Goal: Information Seeking & Learning: Learn about a topic

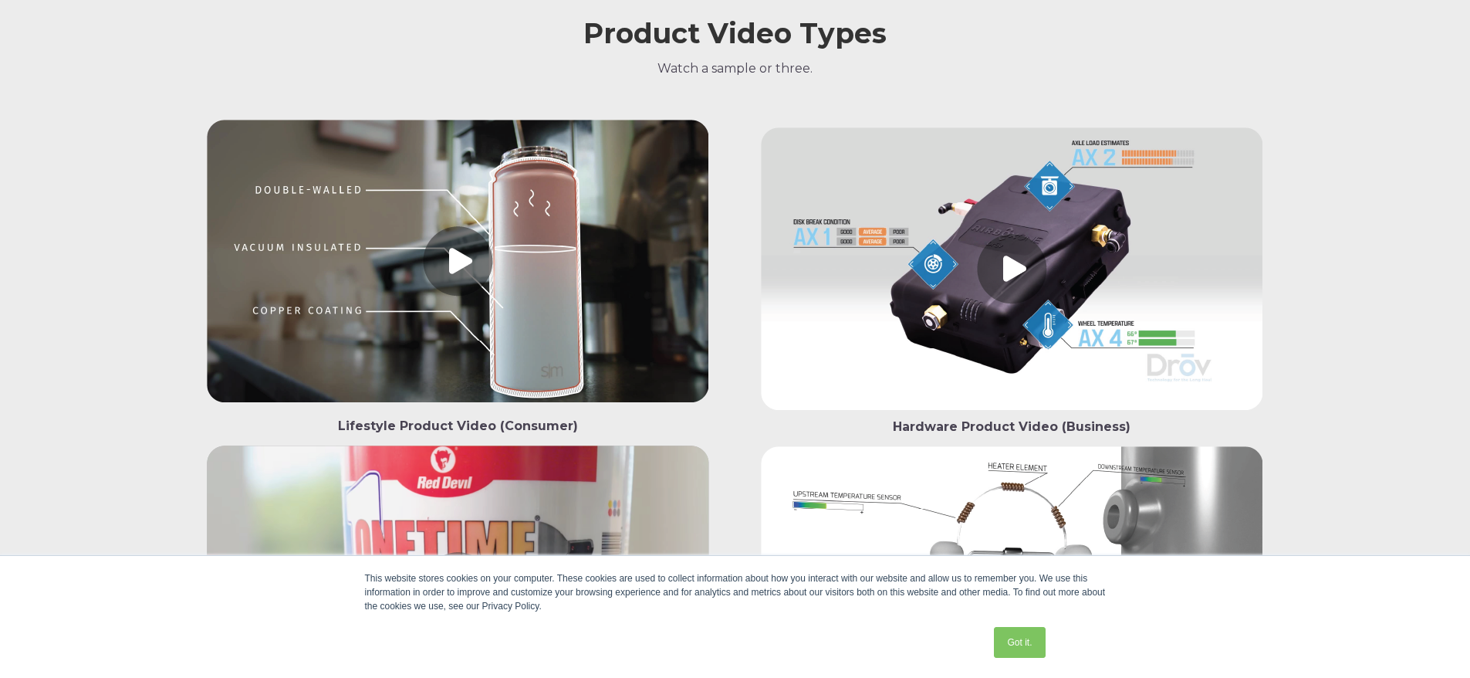
scroll to position [2299, 0]
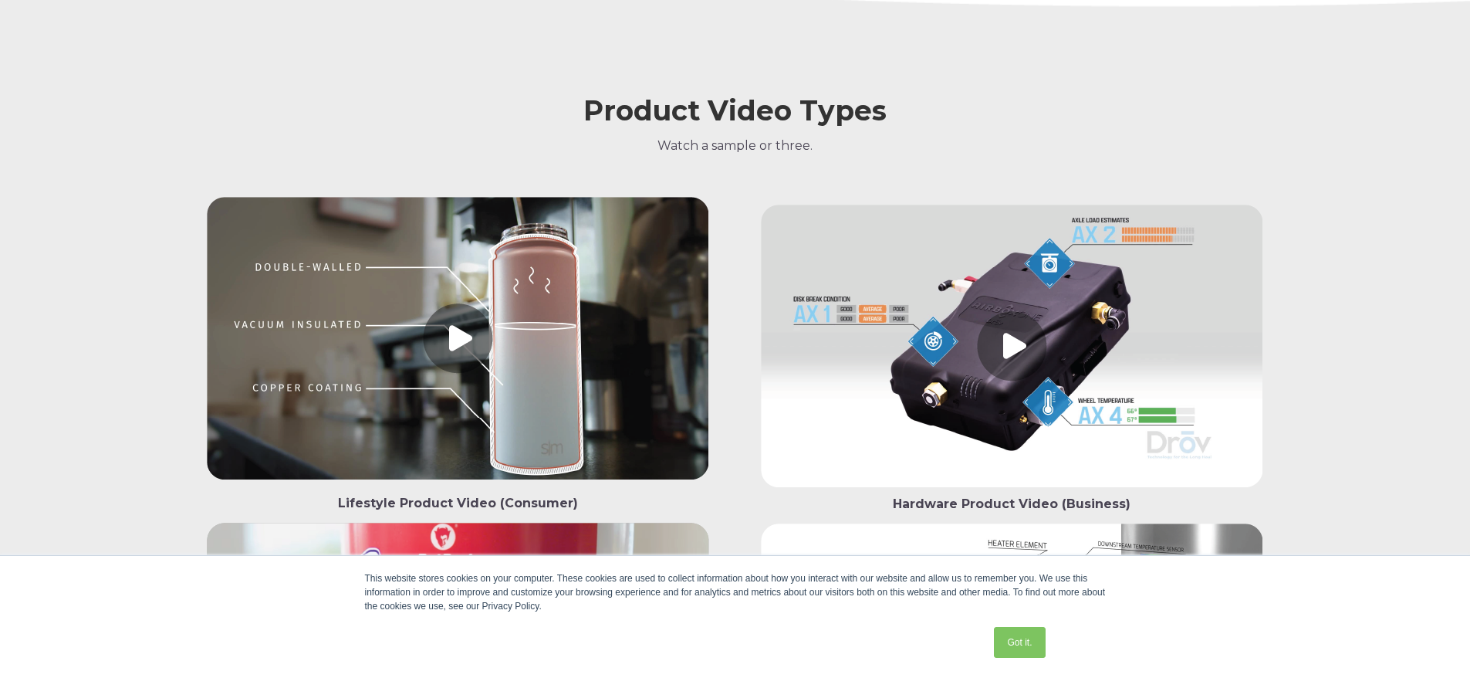
click at [510, 327] on link at bounding box center [458, 341] width 526 height 289
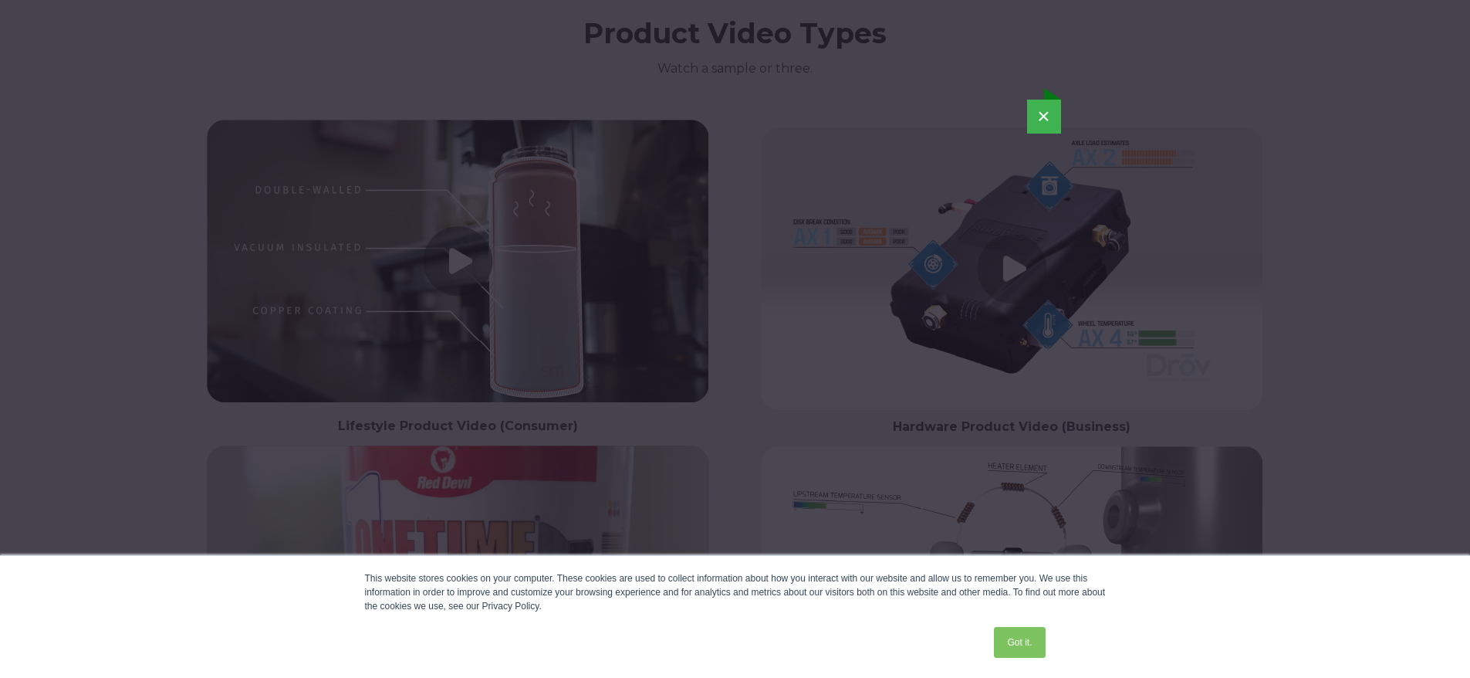
scroll to position [2608, 0]
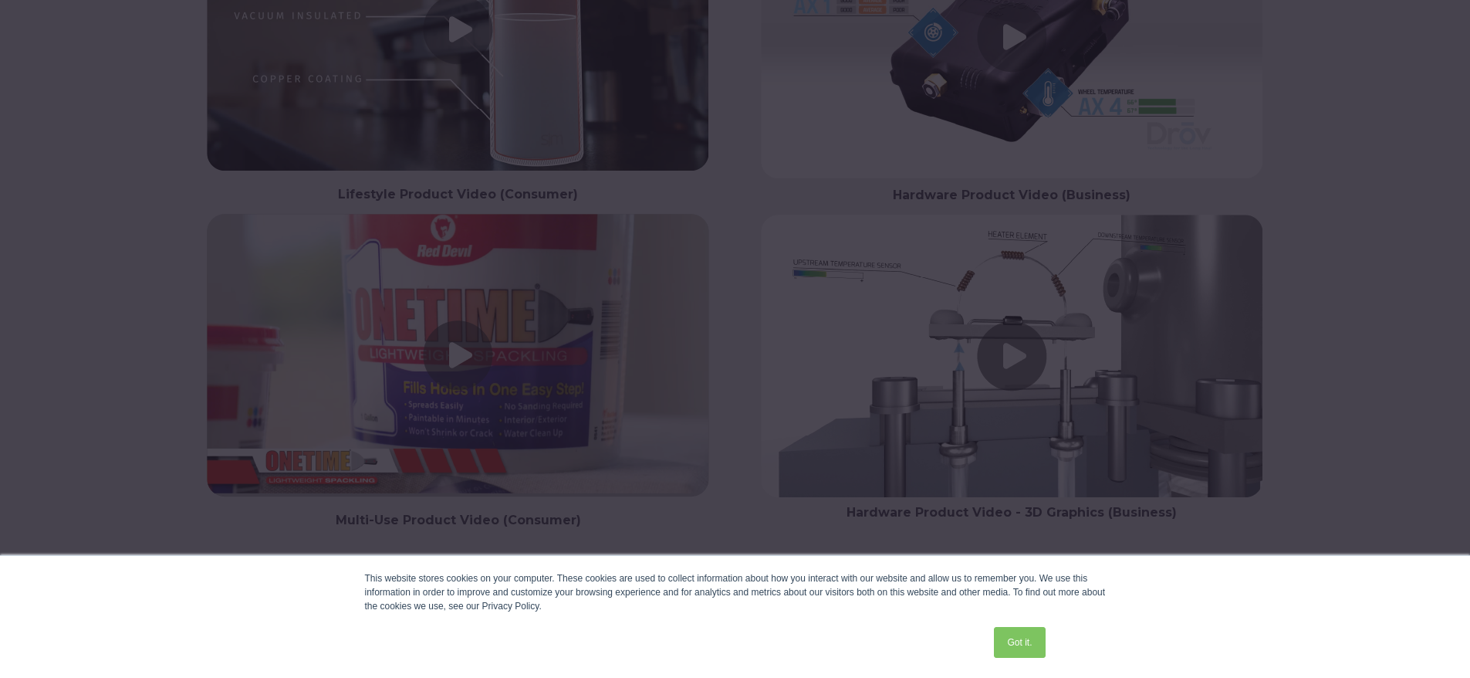
click at [472, 360] on div "×" at bounding box center [735, 30] width 1470 height 678
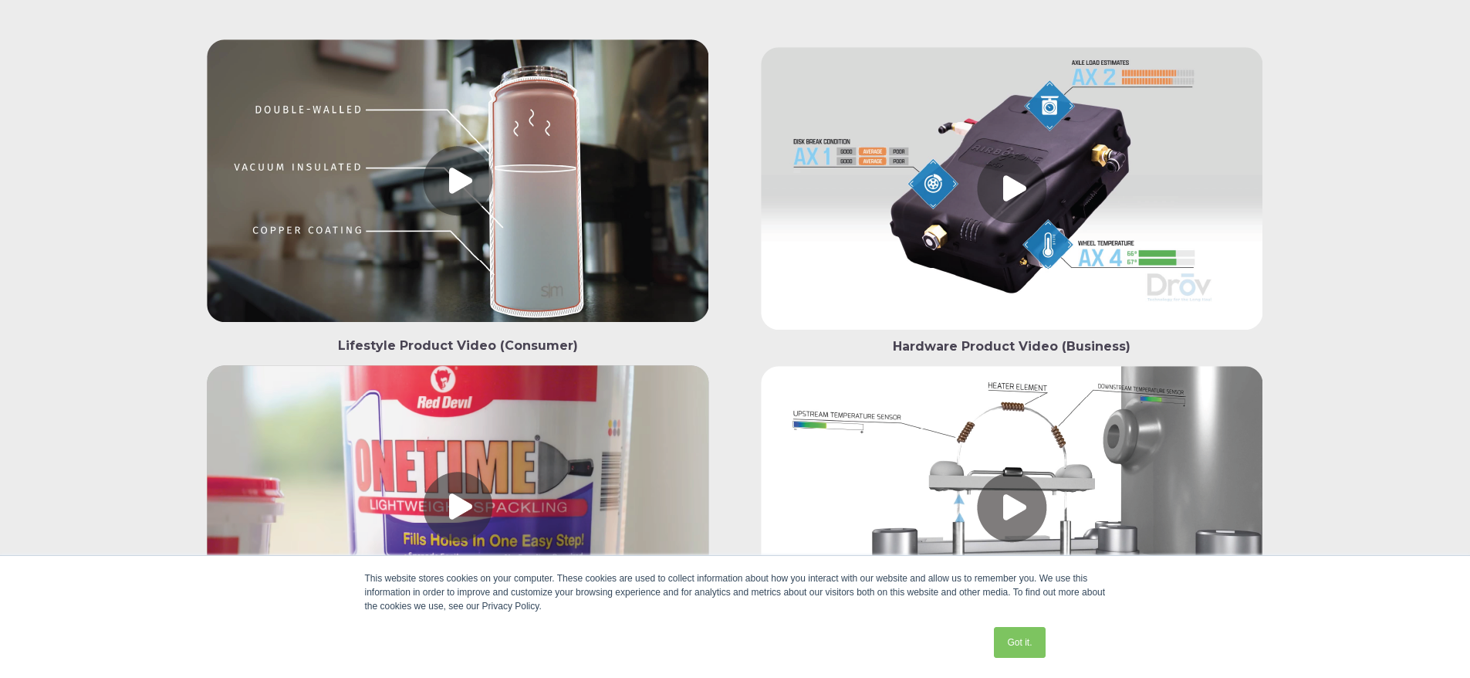
scroll to position [2611, 0]
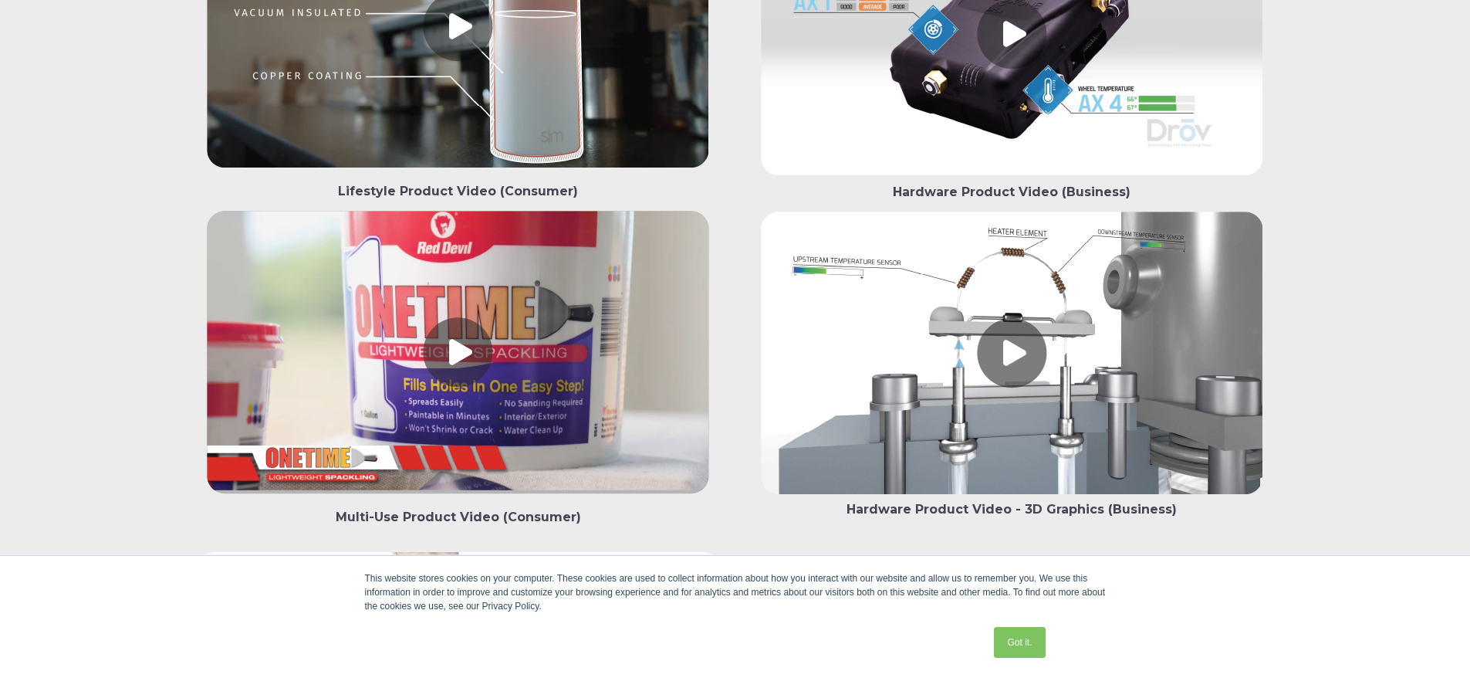
click at [503, 395] on link at bounding box center [458, 355] width 526 height 289
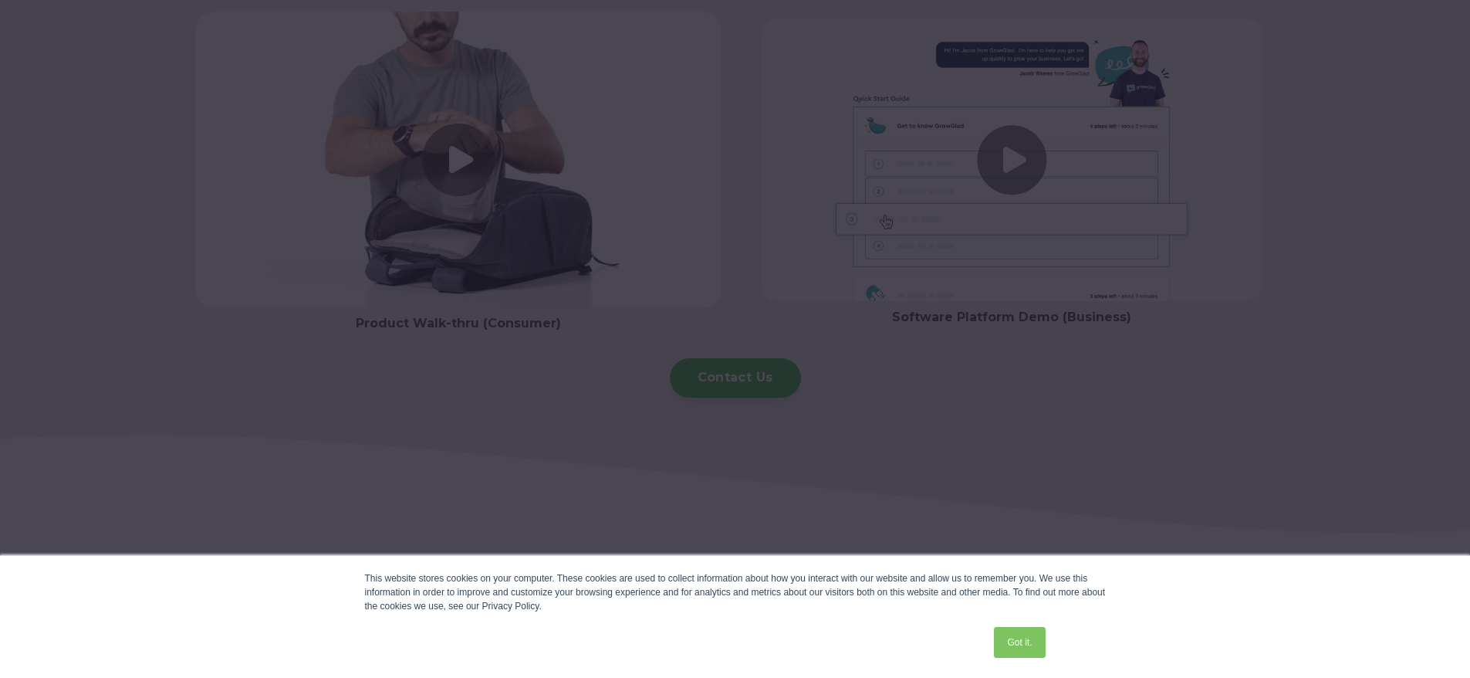
scroll to position [3229, 0]
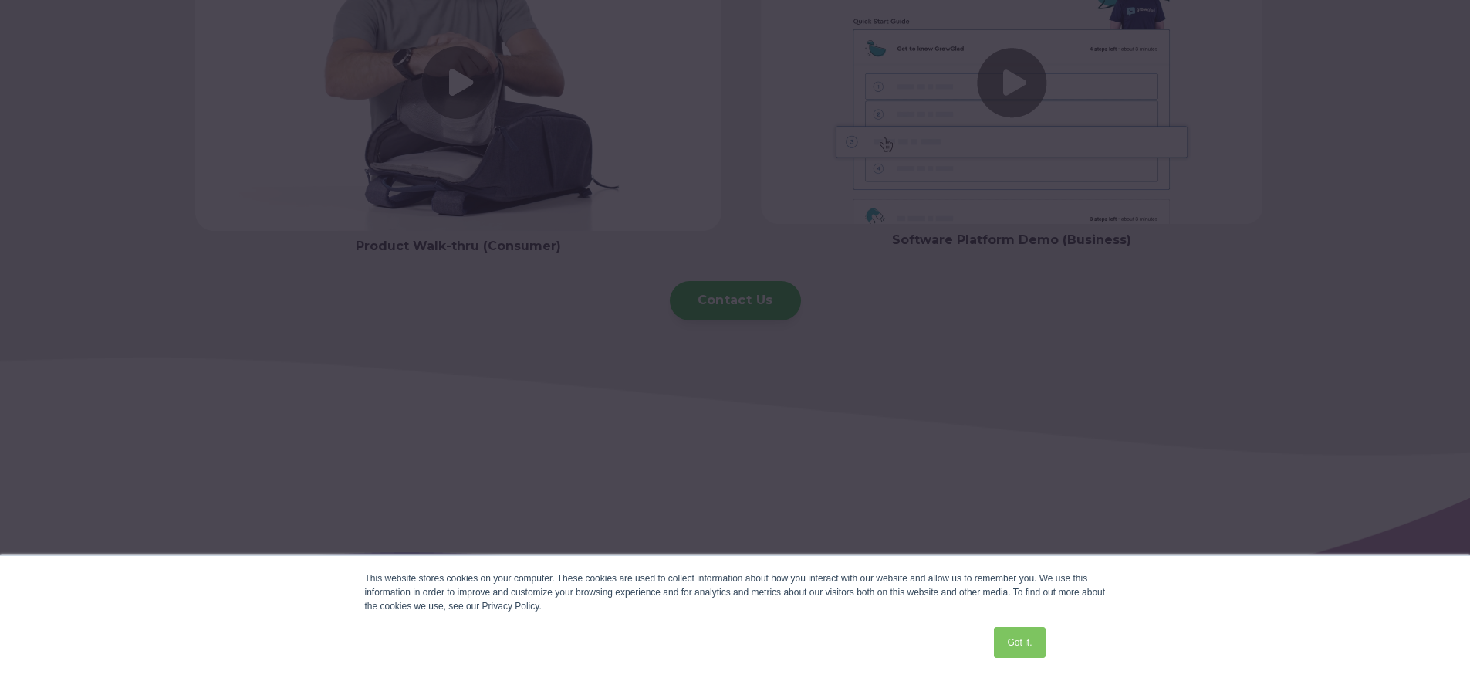
click at [736, 301] on div at bounding box center [735, 339] width 1470 height 678
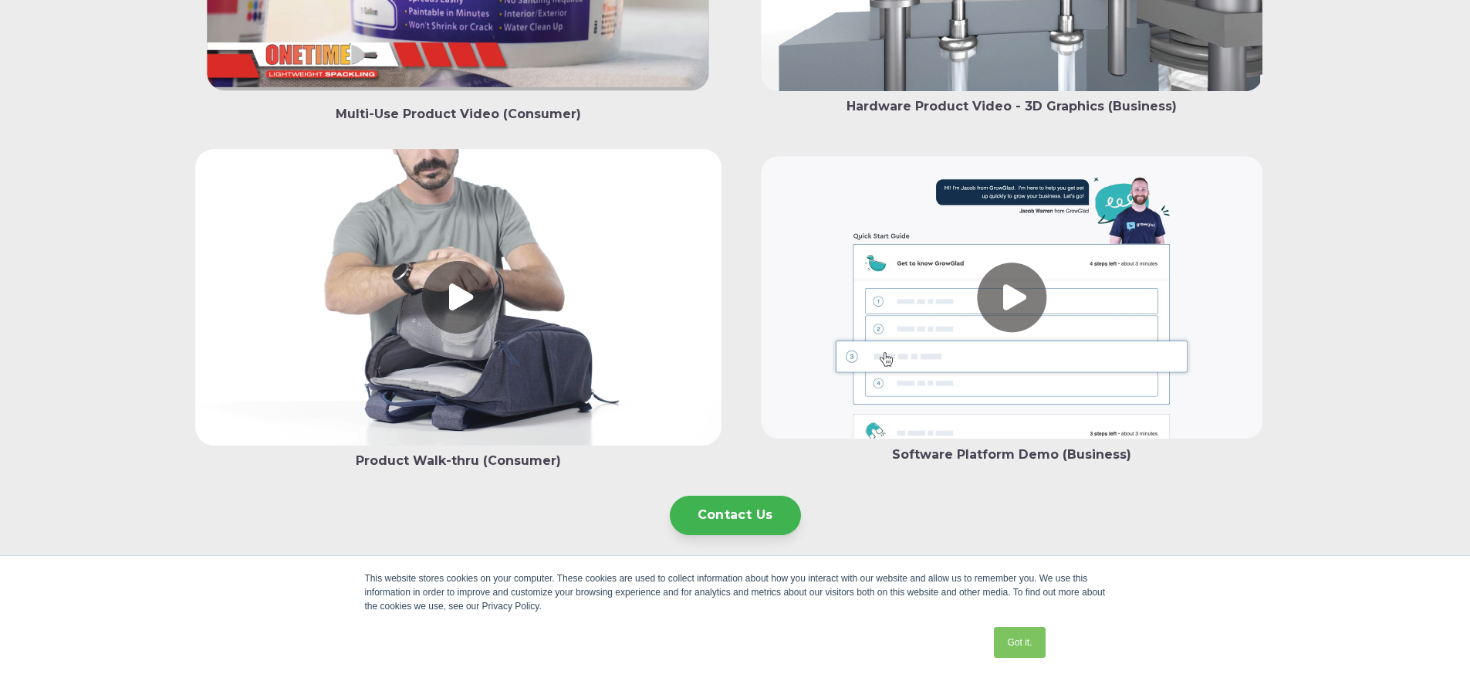
scroll to position [3169, 0]
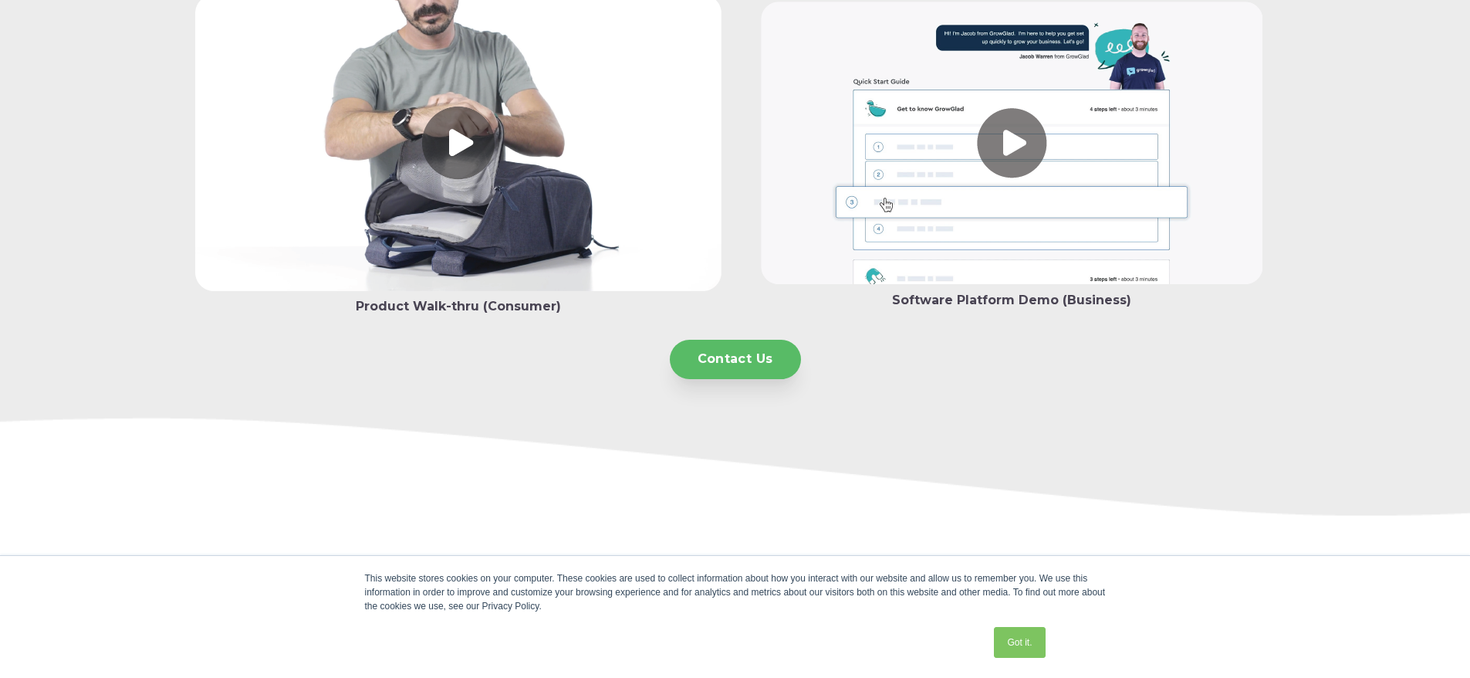
click at [734, 363] on link "Contact Us" at bounding box center [735, 359] width 131 height 39
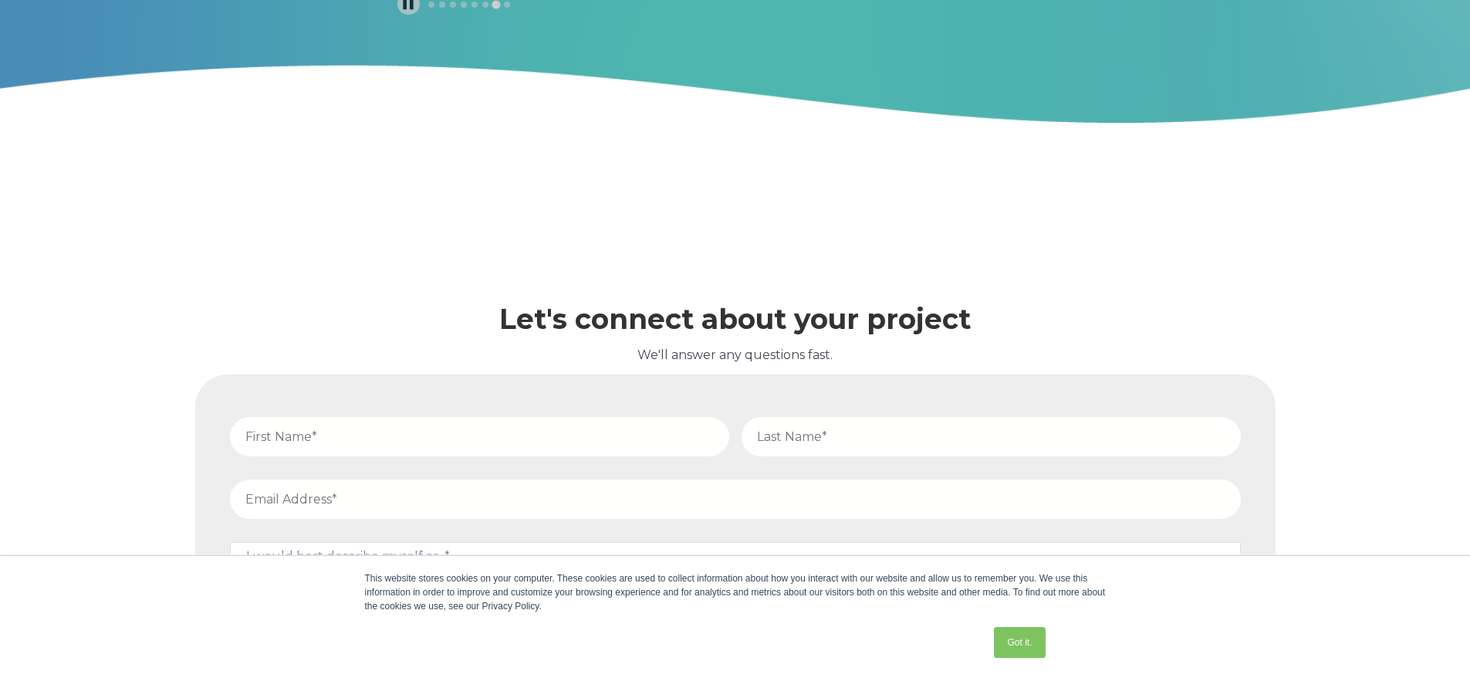
scroll to position [5438, 0]
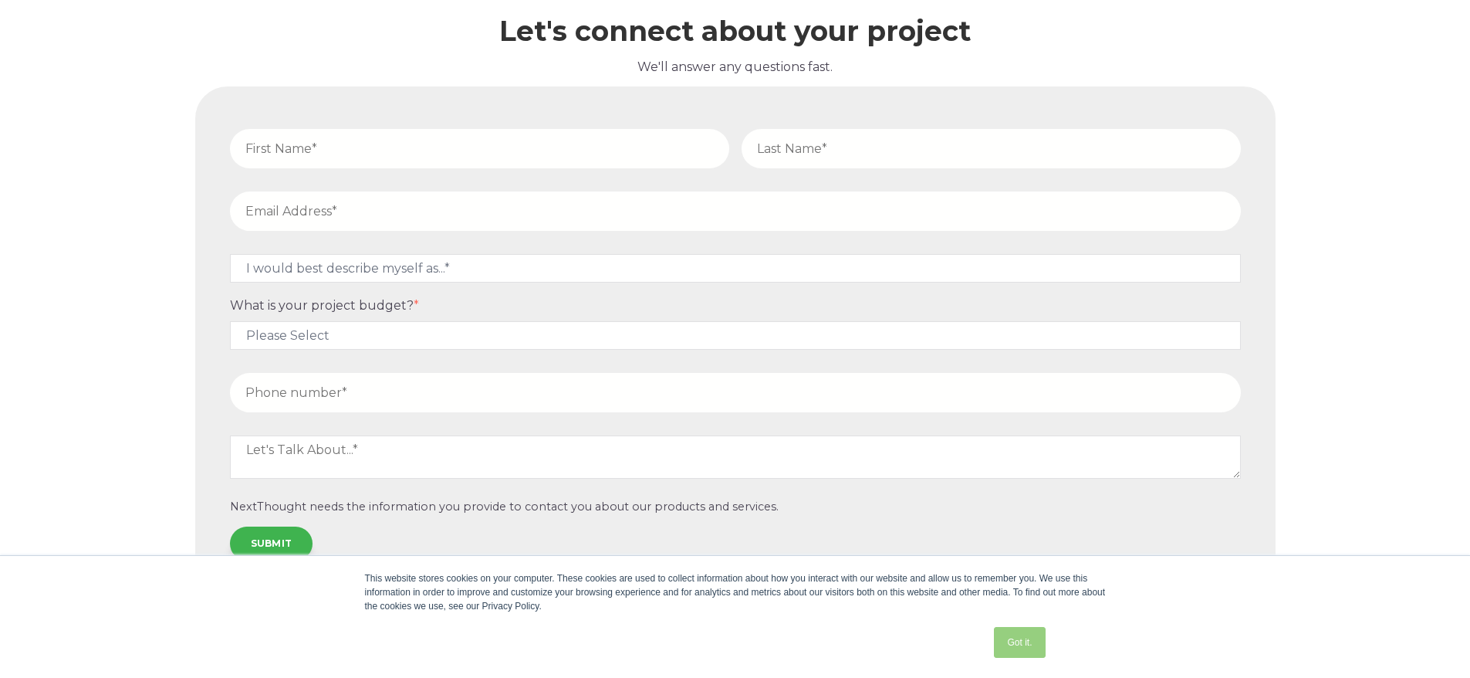
click at [1024, 638] on link "Got it." at bounding box center [1019, 642] width 51 height 31
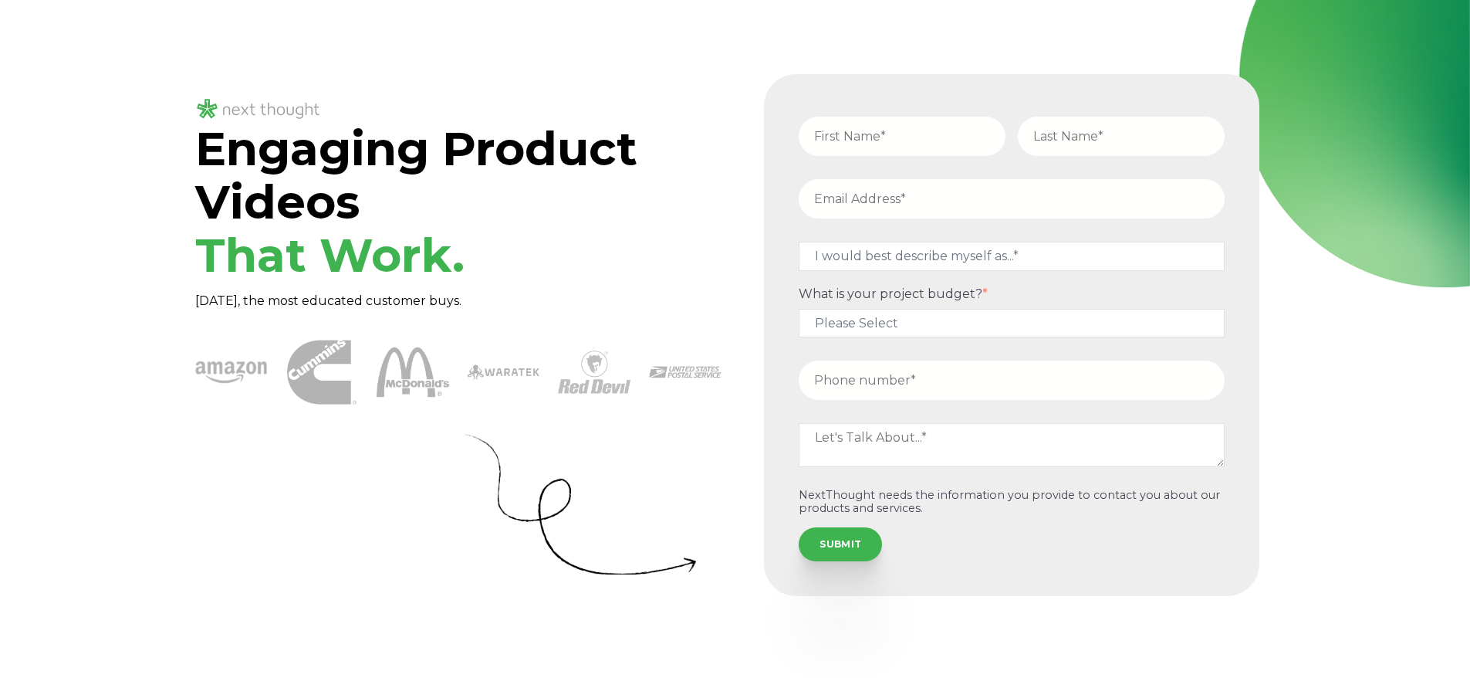
scroll to position [0, 0]
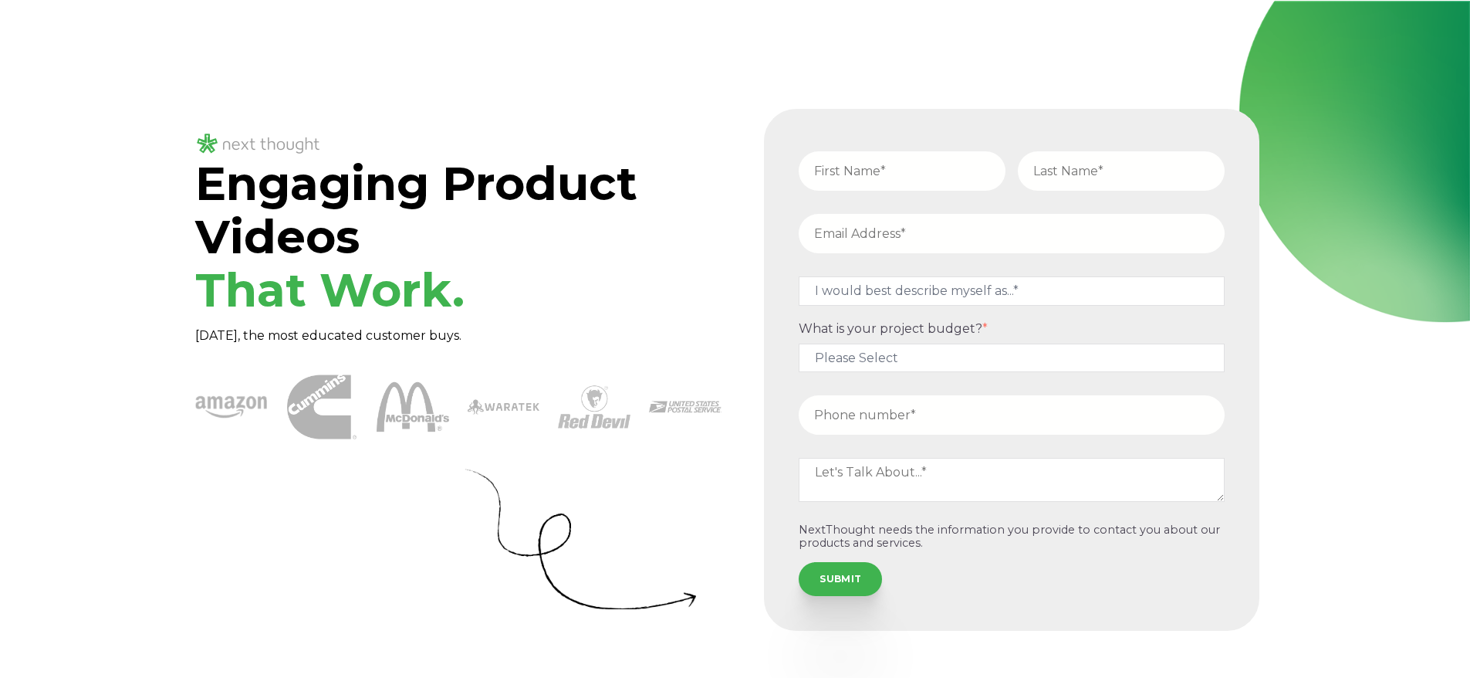
click at [0, 5] on div "Engaging Product Videos That Work. [DATE], the most educated customer buys." at bounding box center [735, 370] width 1470 height 738
click at [0, 8] on div "Engaging Product Videos That Work. [DATE], the most educated customer buys." at bounding box center [735, 370] width 1470 height 738
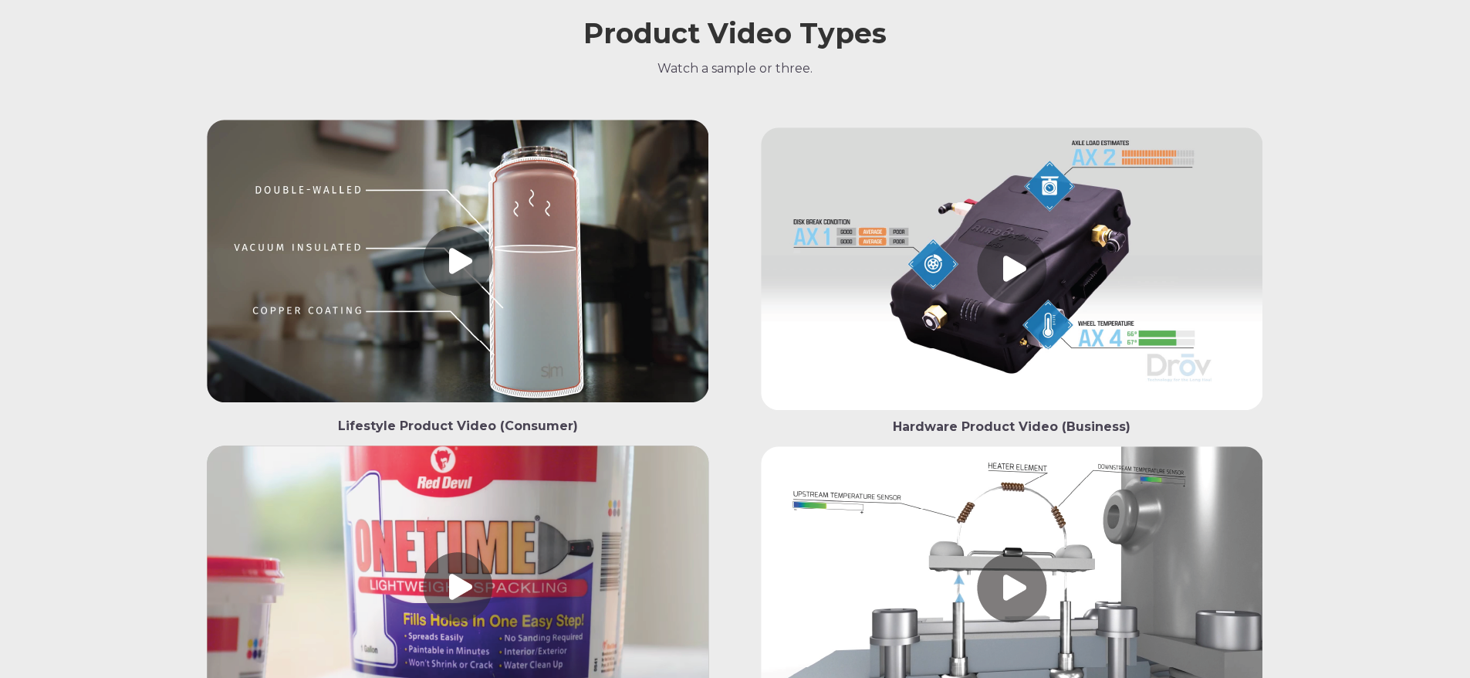
scroll to position [2299, 0]
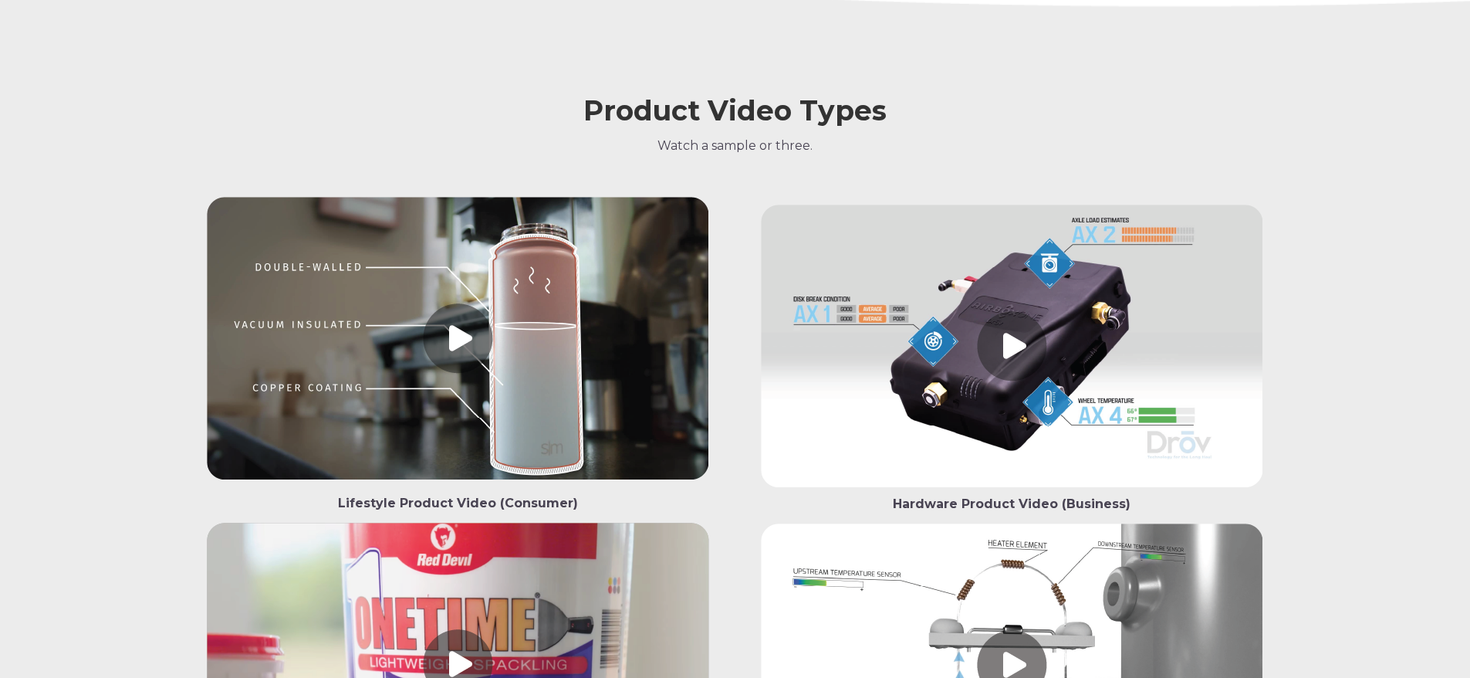
click at [1026, 338] on link at bounding box center [1012, 349] width 526 height 289
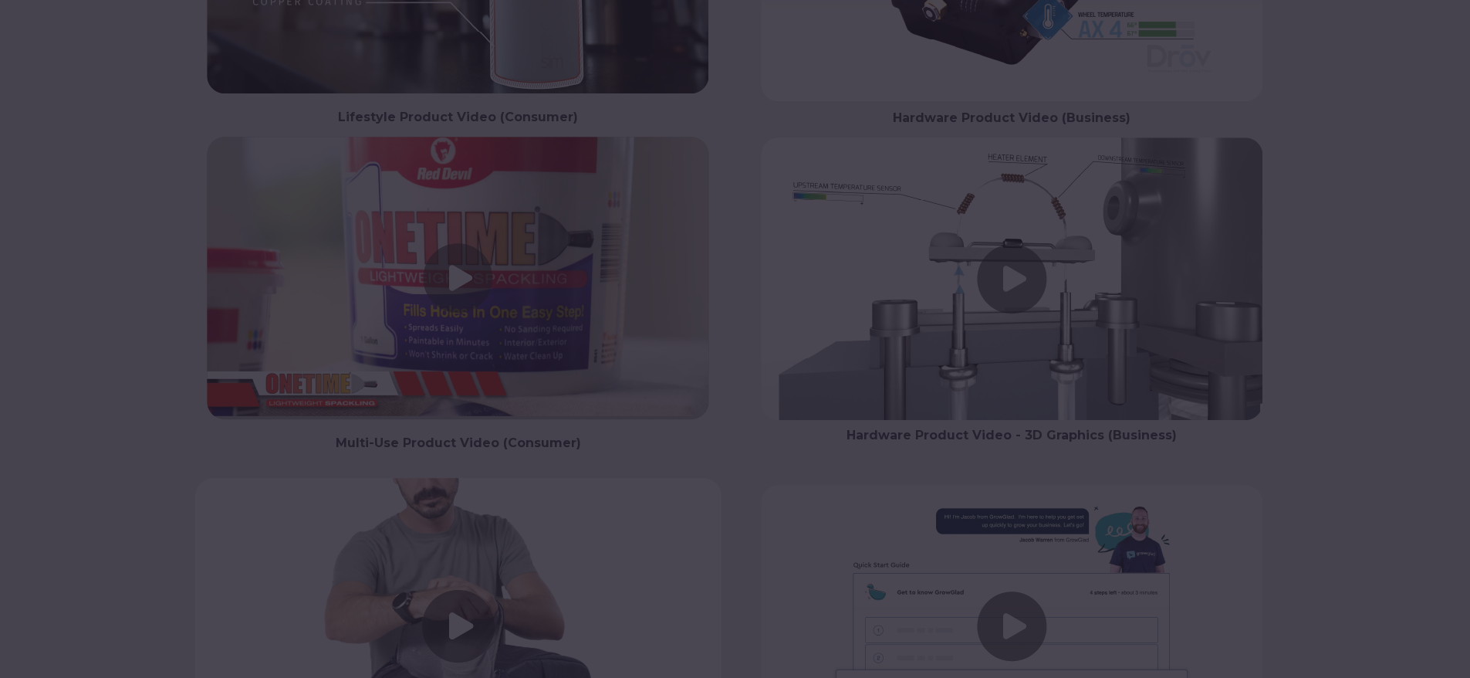
scroll to position [2840, 0]
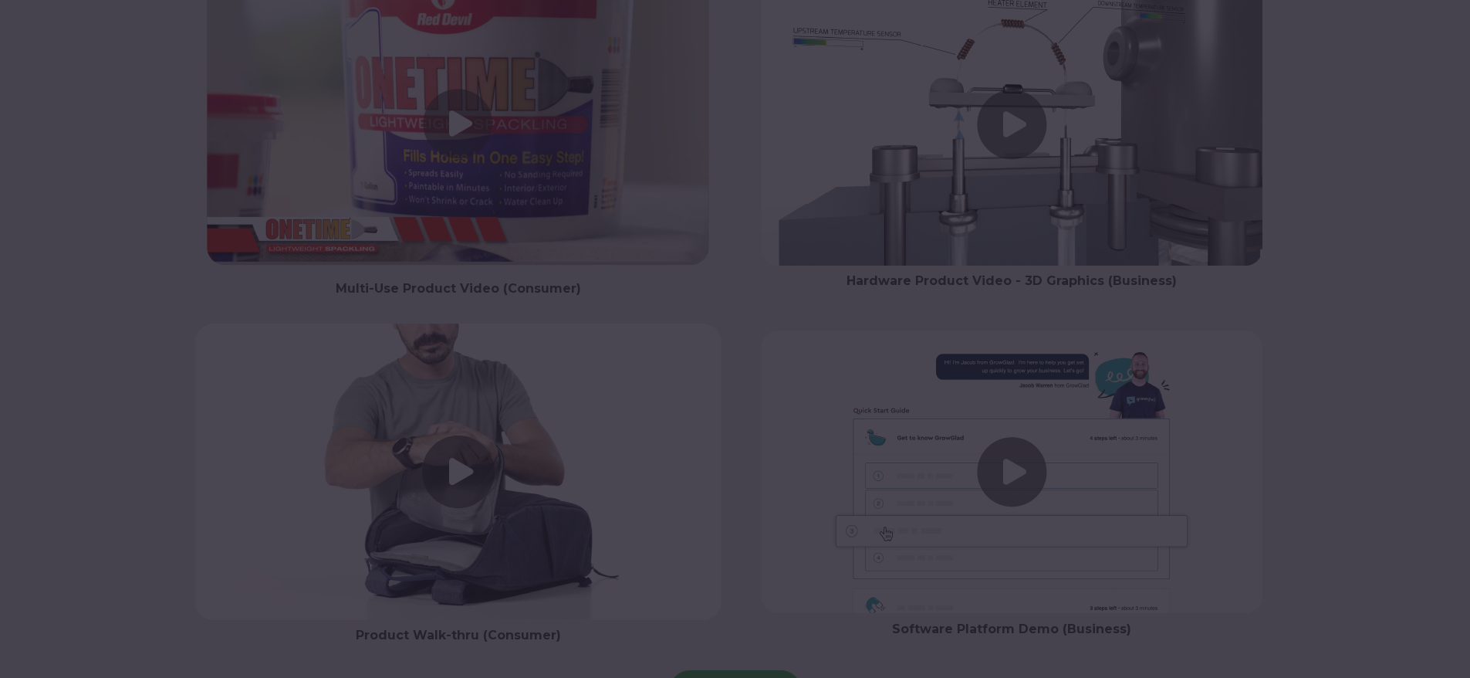
click at [480, 434] on div at bounding box center [735, 339] width 1470 height 678
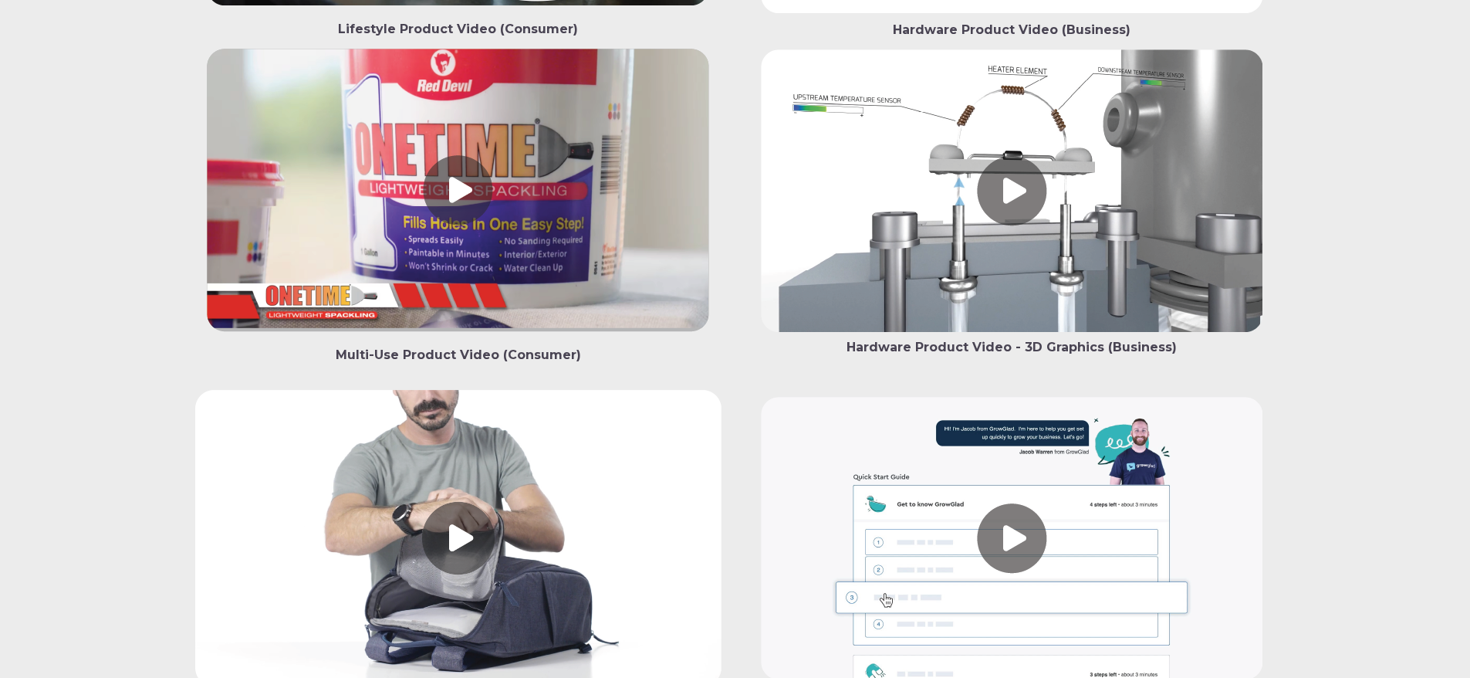
scroll to position [2851, 0]
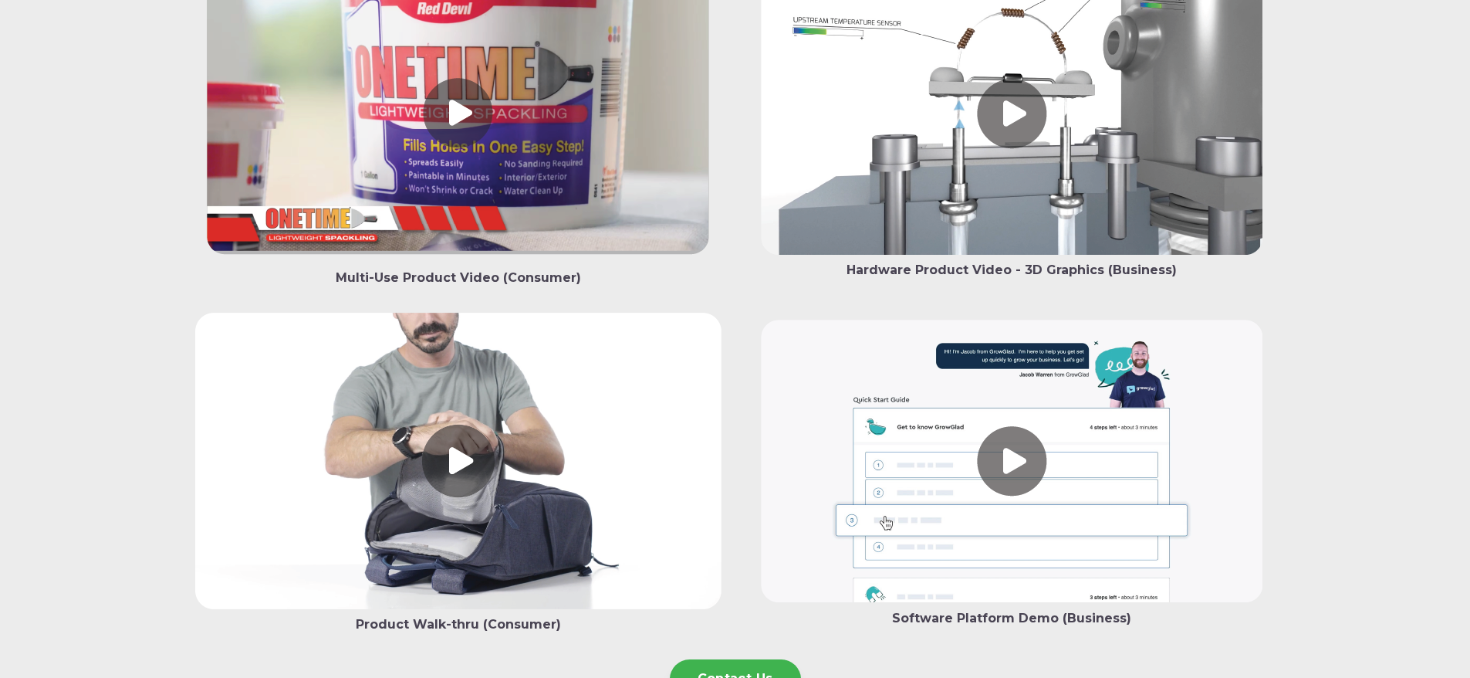
click at [447, 428] on link at bounding box center [458, 464] width 526 height 303
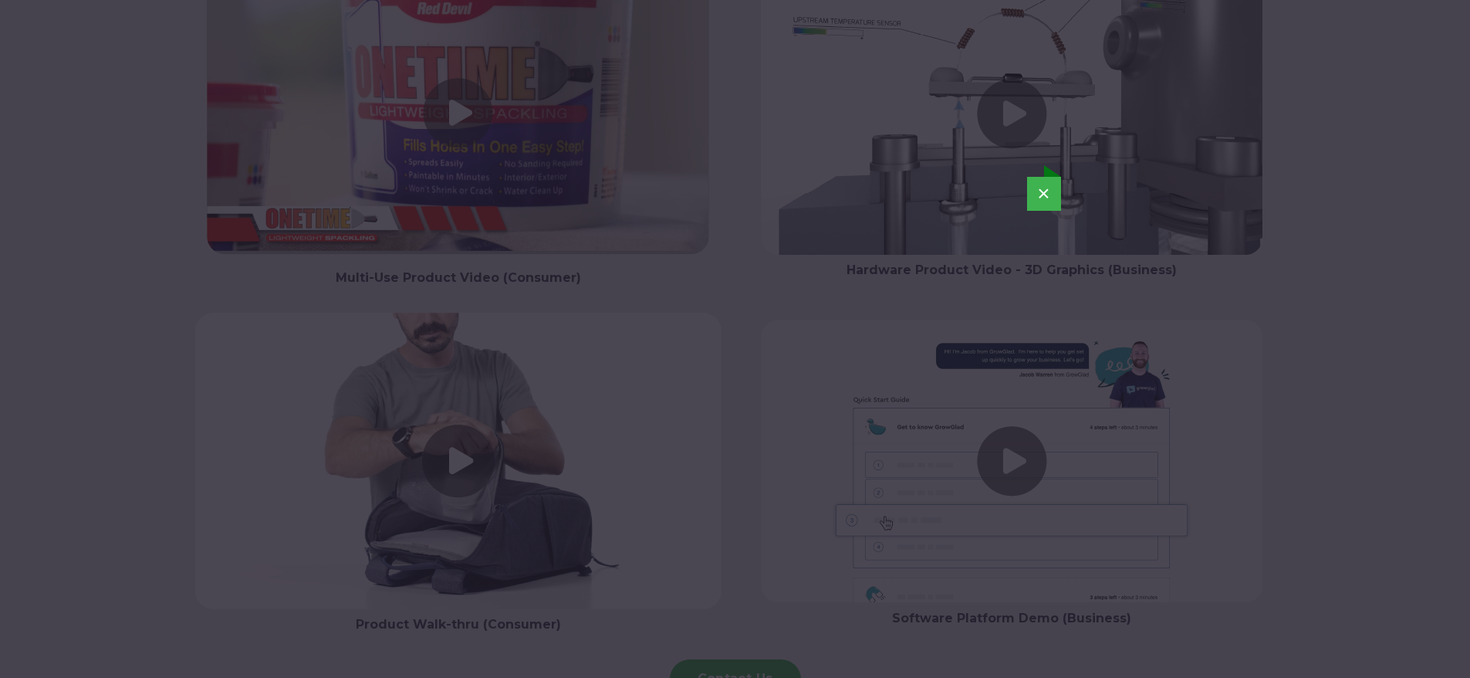
click at [1058, 482] on div "×" at bounding box center [735, 339] width 1458 height 384
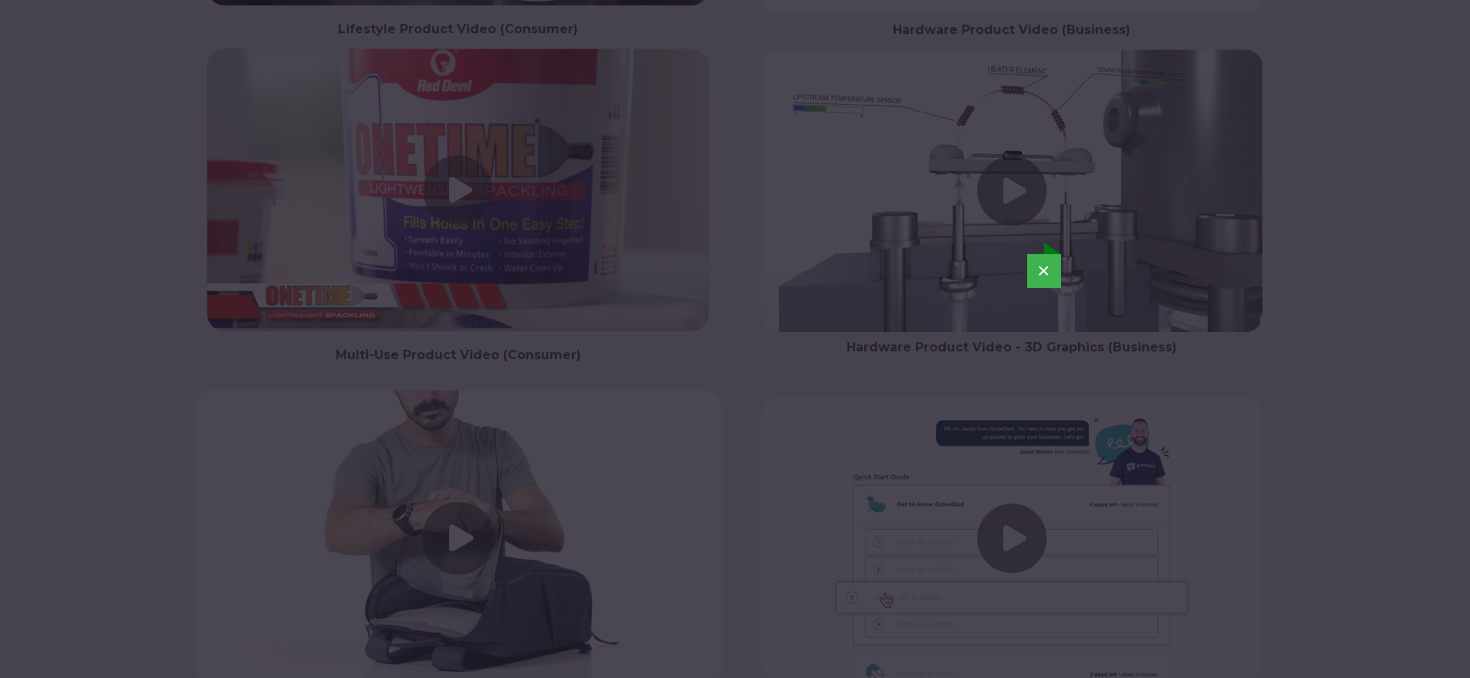
click at [946, 196] on div "×" at bounding box center [735, 416] width 1470 height 678
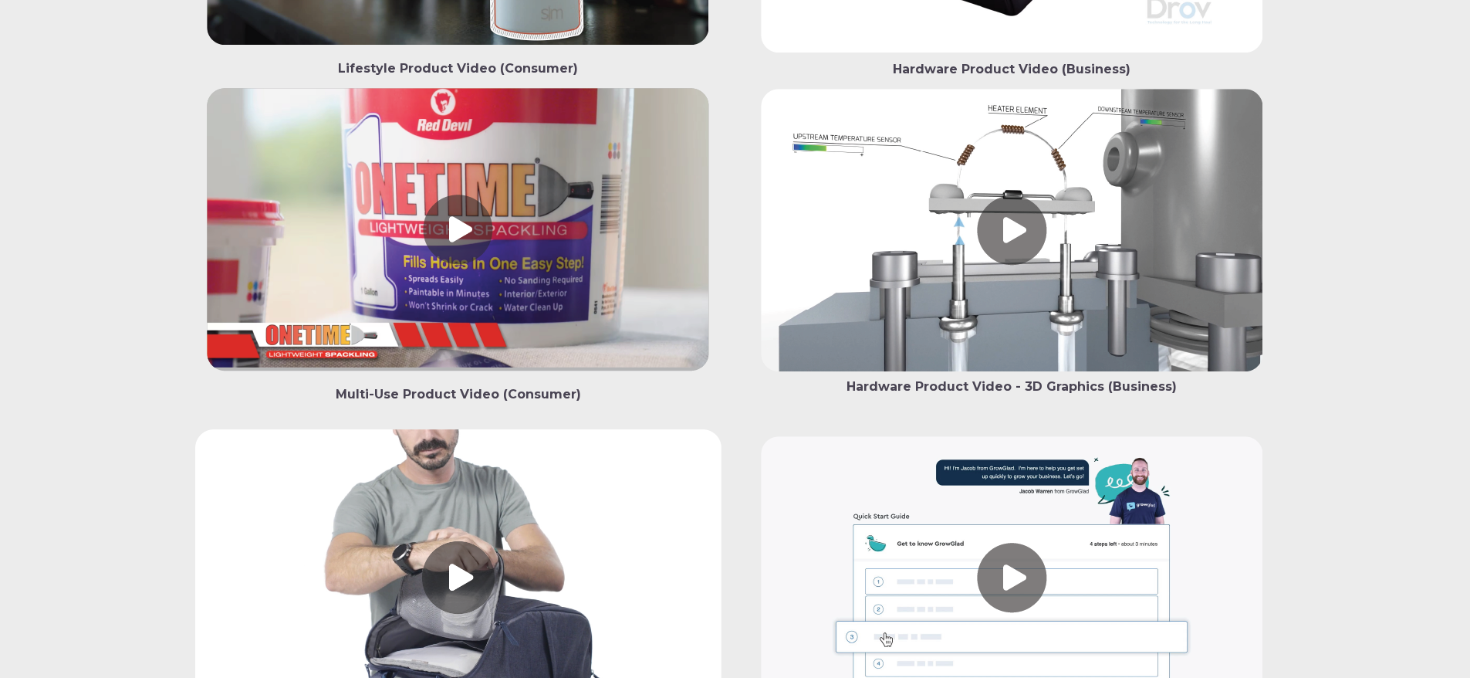
scroll to position [2657, 0]
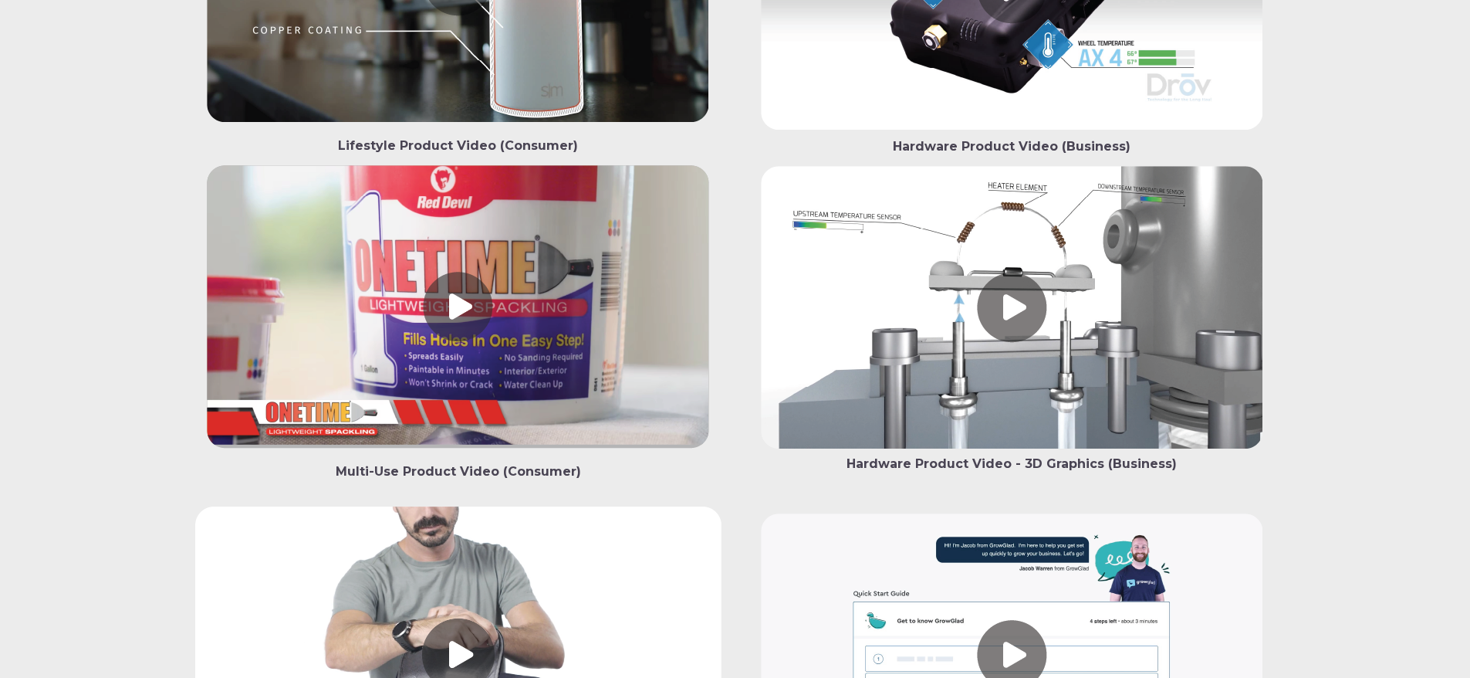
click at [1048, 322] on link at bounding box center [1012, 310] width 526 height 289
